Goal: Use online tool/utility

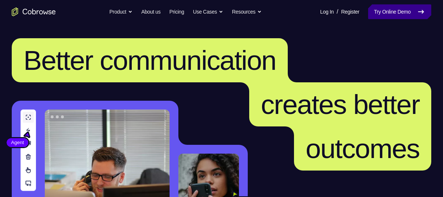
click at [423, 12] on icon at bounding box center [420, 11] width 9 height 9
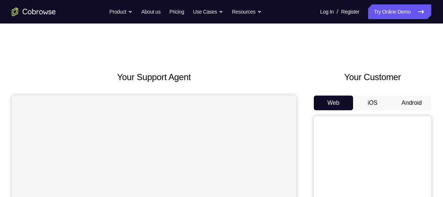
click at [408, 100] on button "Android" at bounding box center [411, 102] width 39 height 15
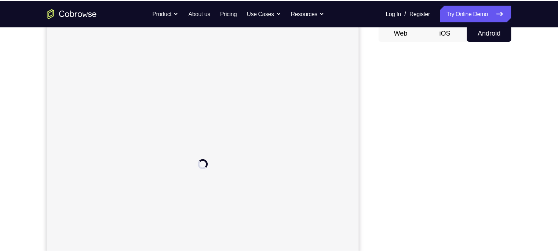
scroll to position [74, 0]
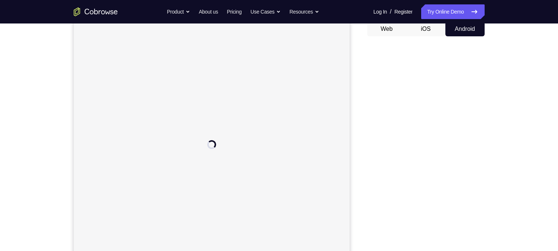
drag, startPoint x: 448, startPoint y: 1, endPoint x: 373, endPoint y: 73, distance: 104.2
click at [373, 73] on div at bounding box center [425, 154] width 117 height 225
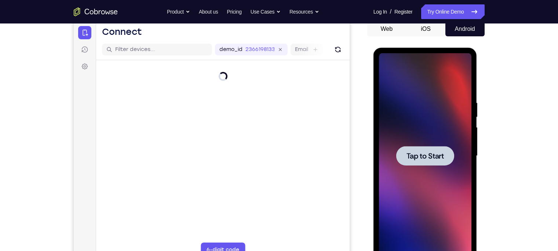
scroll to position [0, 0]
click at [425, 159] on span "Tap to Start" at bounding box center [424, 155] width 37 height 7
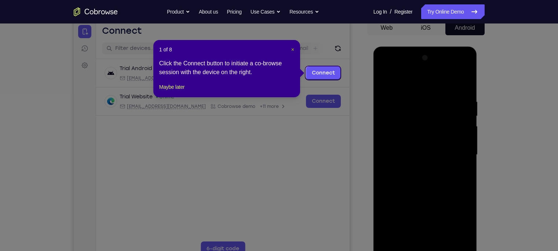
scroll to position [75, 0]
click at [290, 44] on div "1 of 8 × Click the Connect button to initiate a co-browse session with the devi…" at bounding box center [226, 68] width 147 height 57
click at [291, 51] on span "×" at bounding box center [292, 50] width 3 height 6
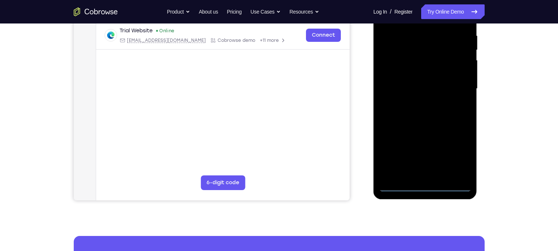
scroll to position [149, 0]
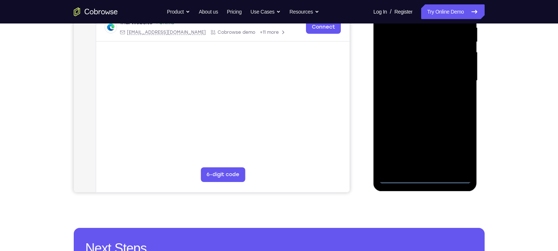
click at [423, 179] on div at bounding box center [425, 80] width 92 height 205
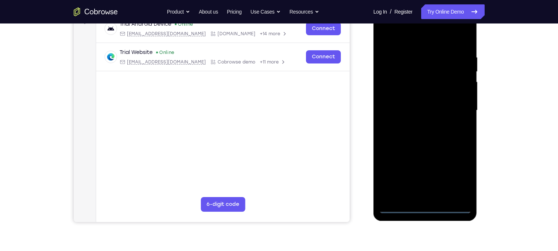
click at [442, 173] on div at bounding box center [425, 110] width 92 height 205
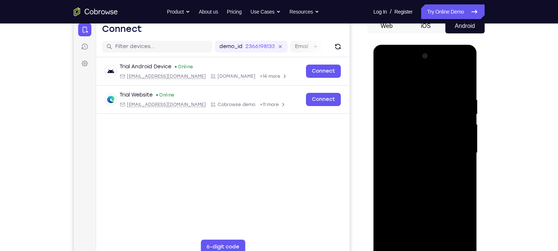
scroll to position [76, 0]
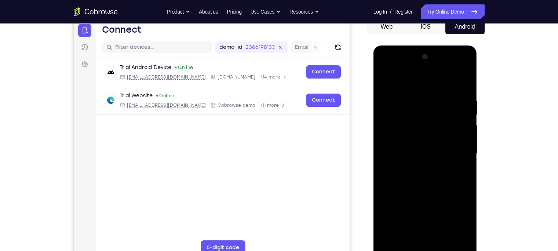
click at [386, 67] on div at bounding box center [425, 153] width 92 height 205
click at [442, 150] on div at bounding box center [425, 153] width 92 height 205
click at [416, 167] on div at bounding box center [425, 153] width 92 height 205
click at [410, 138] on div at bounding box center [425, 153] width 92 height 205
click at [407, 147] on div at bounding box center [425, 153] width 92 height 205
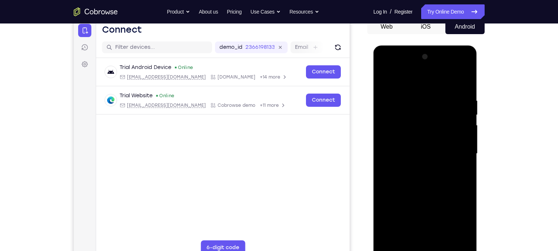
click at [428, 135] on div at bounding box center [425, 153] width 92 height 205
click at [416, 101] on div at bounding box center [425, 153] width 92 height 205
click at [442, 155] on div at bounding box center [425, 153] width 92 height 205
click at [442, 83] on div at bounding box center [425, 153] width 92 height 205
click at [410, 98] on div at bounding box center [425, 153] width 92 height 205
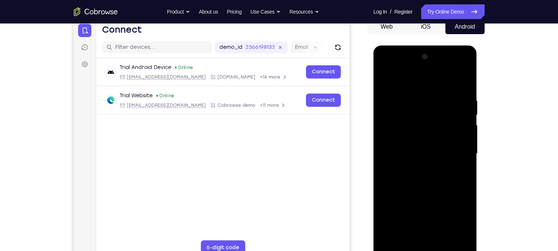
click at [442, 83] on div at bounding box center [425, 153] width 92 height 205
click at [437, 98] on div at bounding box center [425, 153] width 92 height 205
click at [442, 82] on div at bounding box center [425, 153] width 92 height 205
click at [442, 93] on div at bounding box center [425, 153] width 92 height 205
click at [442, 82] on div at bounding box center [425, 153] width 92 height 205
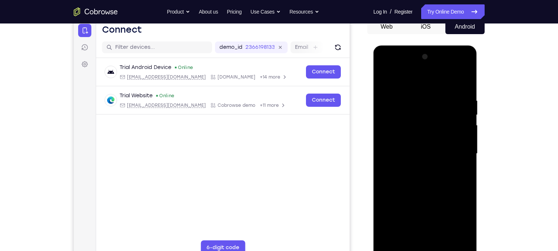
click at [442, 80] on div at bounding box center [425, 153] width 92 height 205
click at [385, 77] on div at bounding box center [425, 153] width 92 height 205
click at [442, 196] on div at bounding box center [425, 153] width 92 height 205
click at [410, 191] on div at bounding box center [425, 153] width 92 height 205
click at [423, 142] on div at bounding box center [425, 153] width 92 height 205
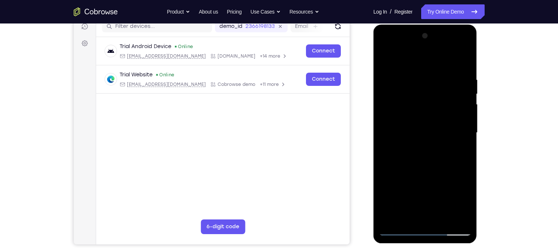
scroll to position [98, 0]
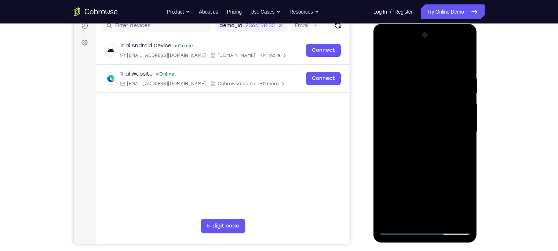
click at [382, 55] on div at bounding box center [425, 131] width 92 height 205
click at [385, 56] on div at bounding box center [425, 131] width 92 height 205
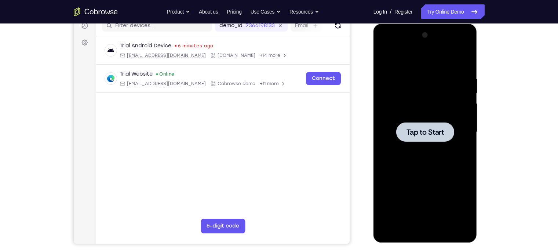
click at [416, 132] on span "Tap to Start" at bounding box center [424, 131] width 37 height 7
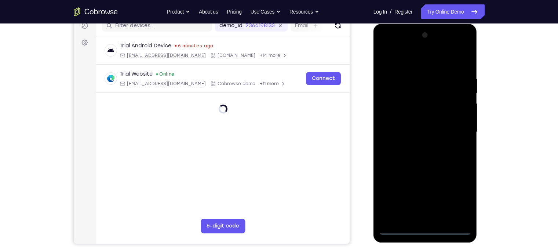
click at [426, 196] on div at bounding box center [425, 131] width 92 height 205
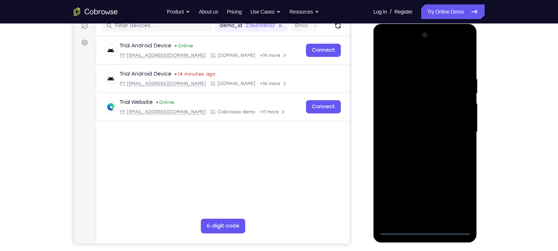
click at [442, 196] on div at bounding box center [425, 131] width 92 height 205
click at [384, 44] on div at bounding box center [425, 131] width 92 height 205
click at [442, 126] on div at bounding box center [425, 131] width 92 height 205
click at [418, 147] on div at bounding box center [425, 131] width 92 height 205
click at [427, 126] on div at bounding box center [425, 131] width 92 height 205
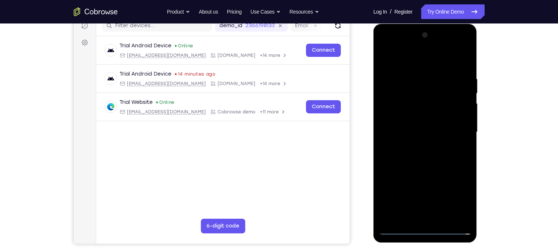
click at [428, 118] on div at bounding box center [425, 131] width 92 height 205
click at [426, 128] on div at bounding box center [425, 131] width 92 height 205
click at [430, 157] on div at bounding box center [425, 131] width 92 height 205
click at [431, 160] on div at bounding box center [425, 131] width 92 height 205
click at [442, 196] on div at bounding box center [425, 131] width 92 height 205
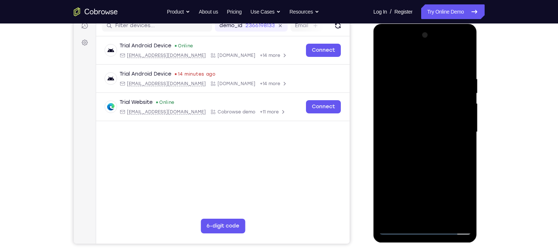
click at [429, 170] on div at bounding box center [425, 131] width 92 height 205
click at [423, 122] on div at bounding box center [425, 131] width 92 height 205
click at [413, 196] on div at bounding box center [425, 131] width 92 height 205
click at [385, 61] on div at bounding box center [425, 131] width 92 height 205
click at [388, 55] on div at bounding box center [425, 131] width 92 height 205
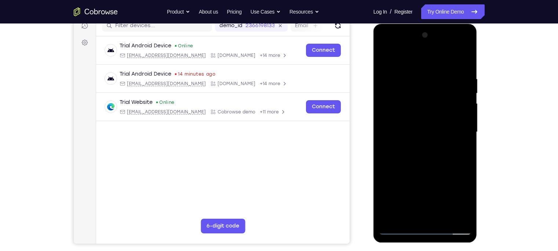
click at [440, 75] on div at bounding box center [425, 131] width 92 height 205
click at [442, 133] on div at bounding box center [425, 131] width 92 height 205
click at [442, 59] on div at bounding box center [425, 131] width 92 height 205
click at [442, 196] on div at bounding box center [425, 131] width 92 height 205
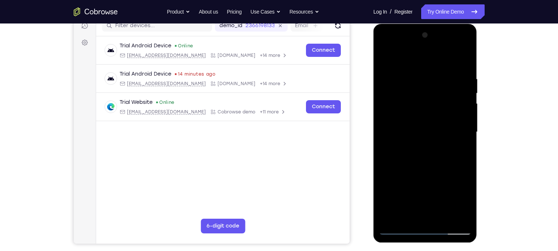
click at [415, 118] on div at bounding box center [425, 131] width 92 height 205
click at [387, 59] on div at bounding box center [425, 131] width 92 height 205
click at [441, 196] on div at bounding box center [425, 131] width 92 height 205
click at [386, 58] on div at bounding box center [425, 131] width 92 height 205
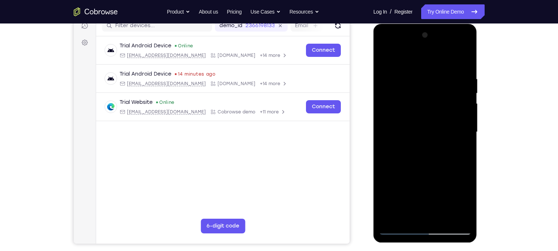
click at [414, 75] on div at bounding box center [425, 131] width 92 height 205
click at [442, 60] on div at bounding box center [425, 131] width 92 height 205
drag, startPoint x: 459, startPoint y: 73, endPoint x: 395, endPoint y: 80, distance: 64.9
click at [395, 80] on div at bounding box center [425, 131] width 92 height 205
drag, startPoint x: 452, startPoint y: 77, endPoint x: 400, endPoint y: 79, distance: 52.1
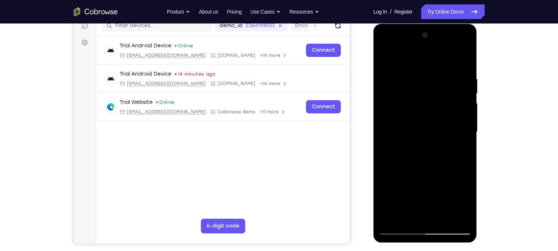
click at [400, 79] on div at bounding box center [425, 131] width 92 height 205
click at [411, 75] on div at bounding box center [425, 131] width 92 height 205
click at [442, 62] on div at bounding box center [425, 131] width 92 height 205
click at [442, 196] on div at bounding box center [425, 131] width 92 height 205
click at [409, 119] on div at bounding box center [425, 131] width 92 height 205
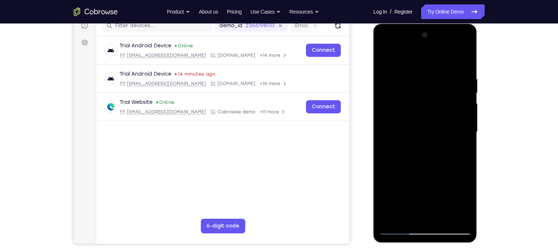
click at [387, 60] on div at bounding box center [425, 131] width 92 height 205
click at [387, 59] on div at bounding box center [425, 131] width 92 height 205
click at [390, 196] on div at bounding box center [425, 131] width 92 height 205
